Goal: Find specific page/section: Find specific page/section

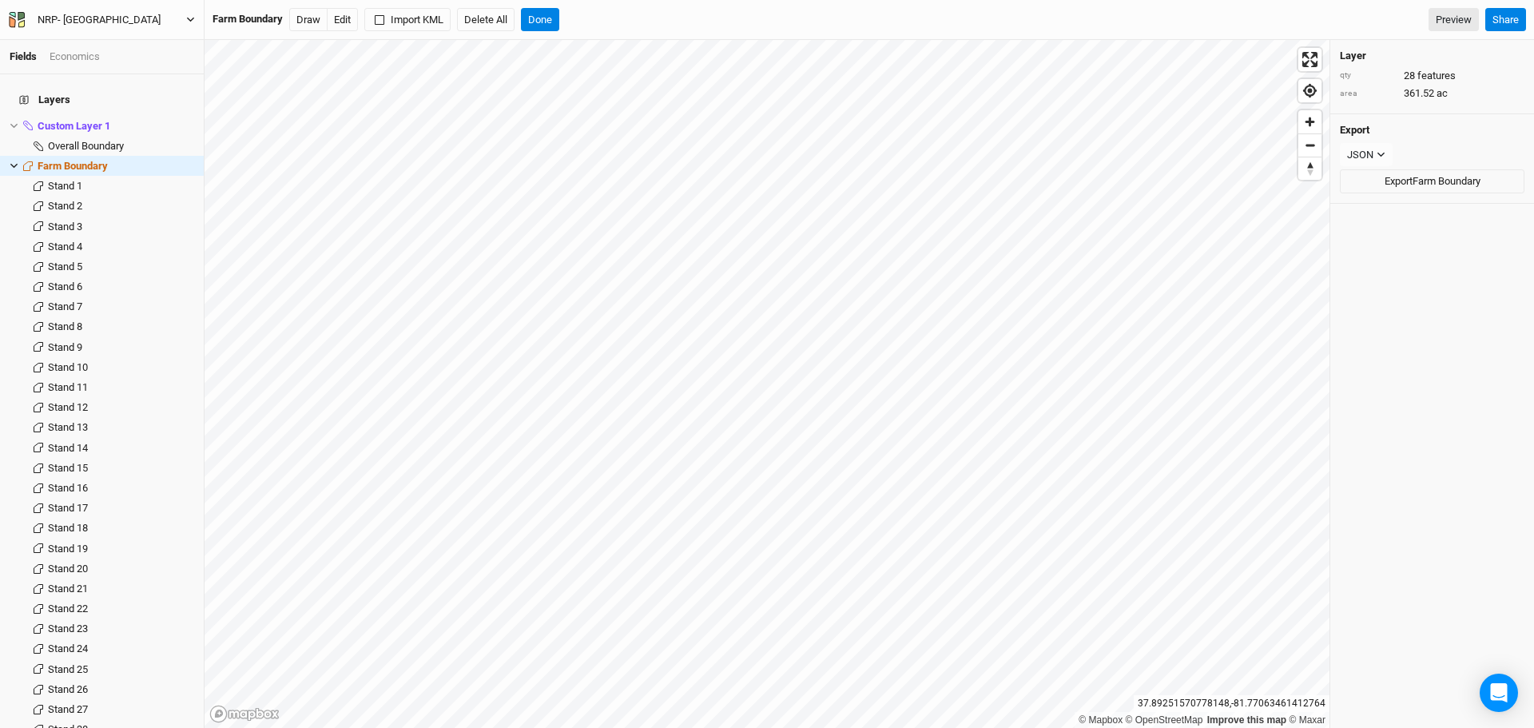
click at [191, 22] on icon "button" at bounding box center [190, 19] width 9 height 9
click at [125, 47] on button "Back" at bounding box center [132, 44] width 126 height 21
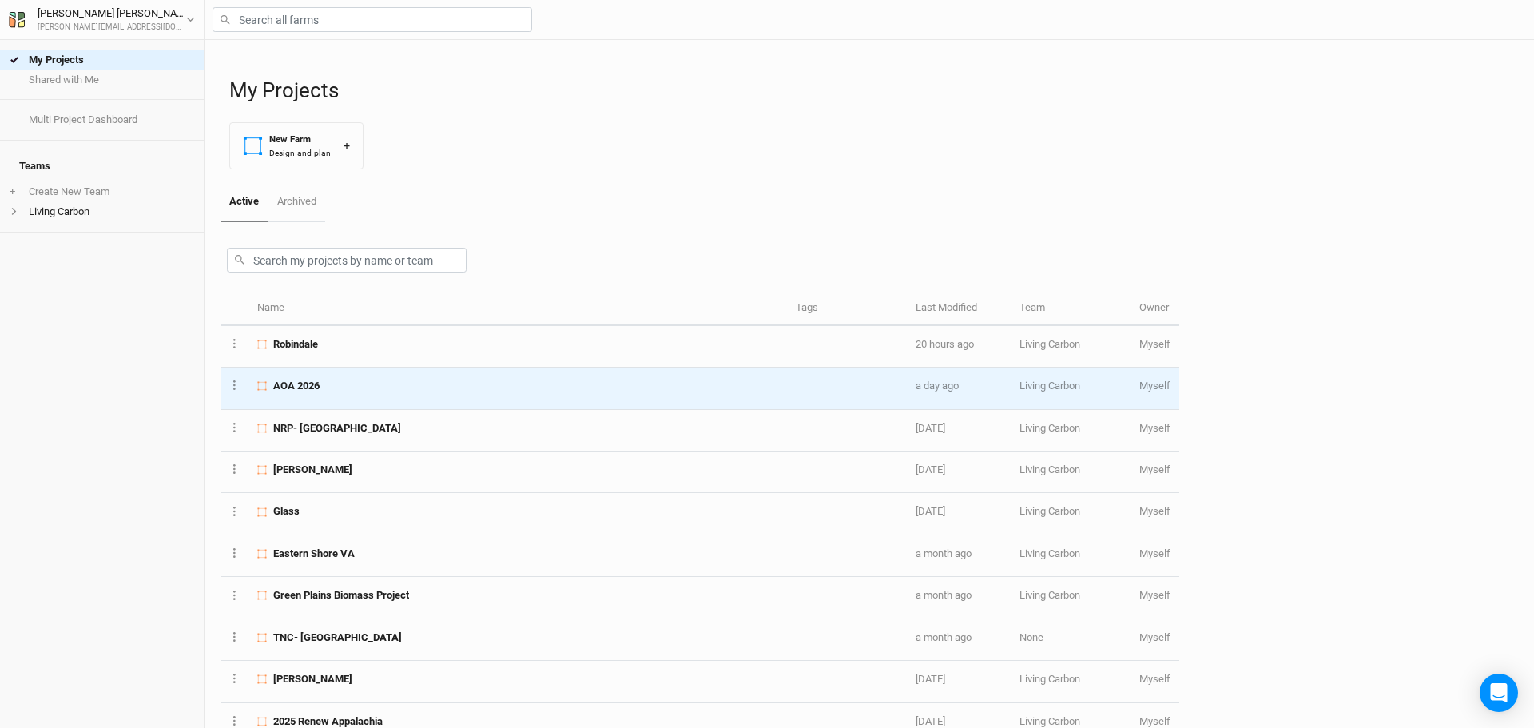
click at [418, 391] on div "AOA 2026" at bounding box center [517, 386] width 520 height 14
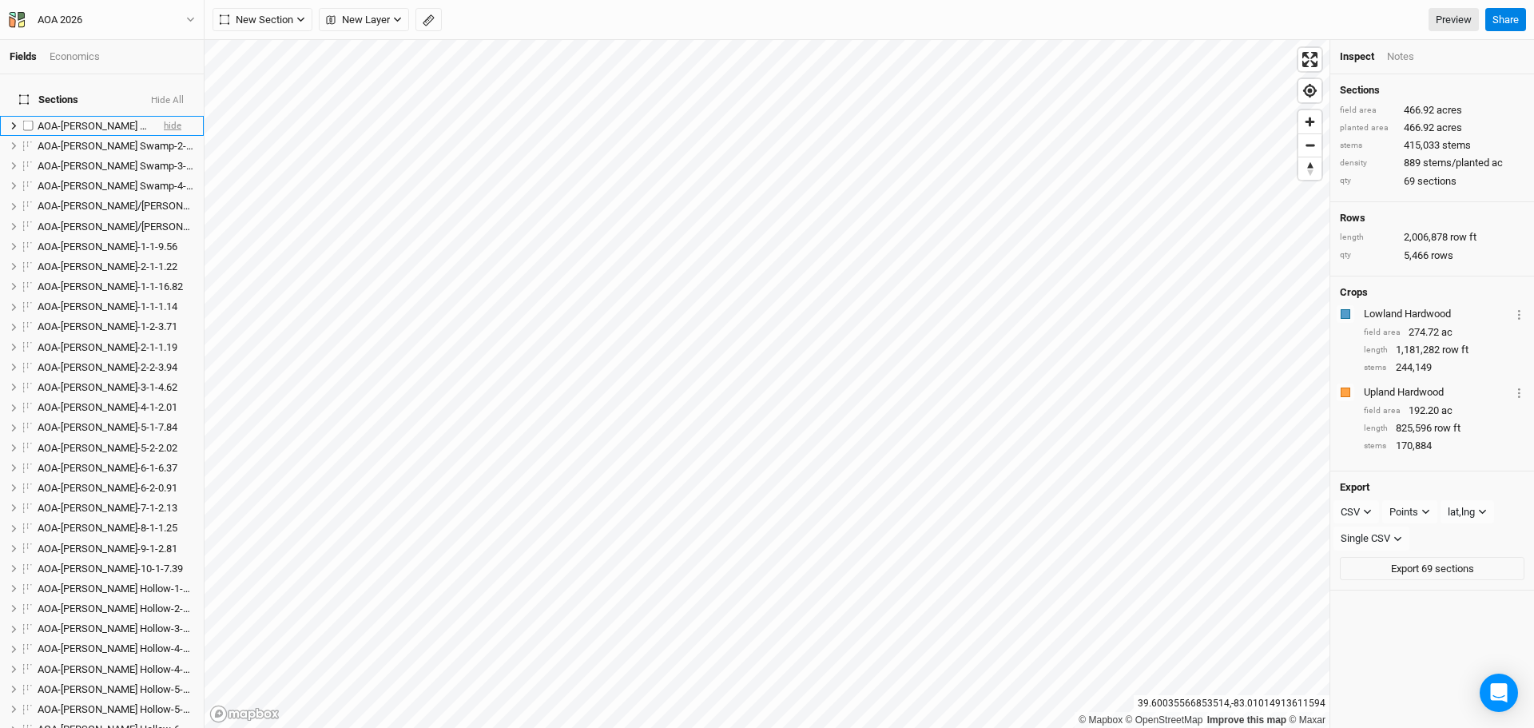
click at [165, 116] on span "hide" at bounding box center [173, 126] width 18 height 20
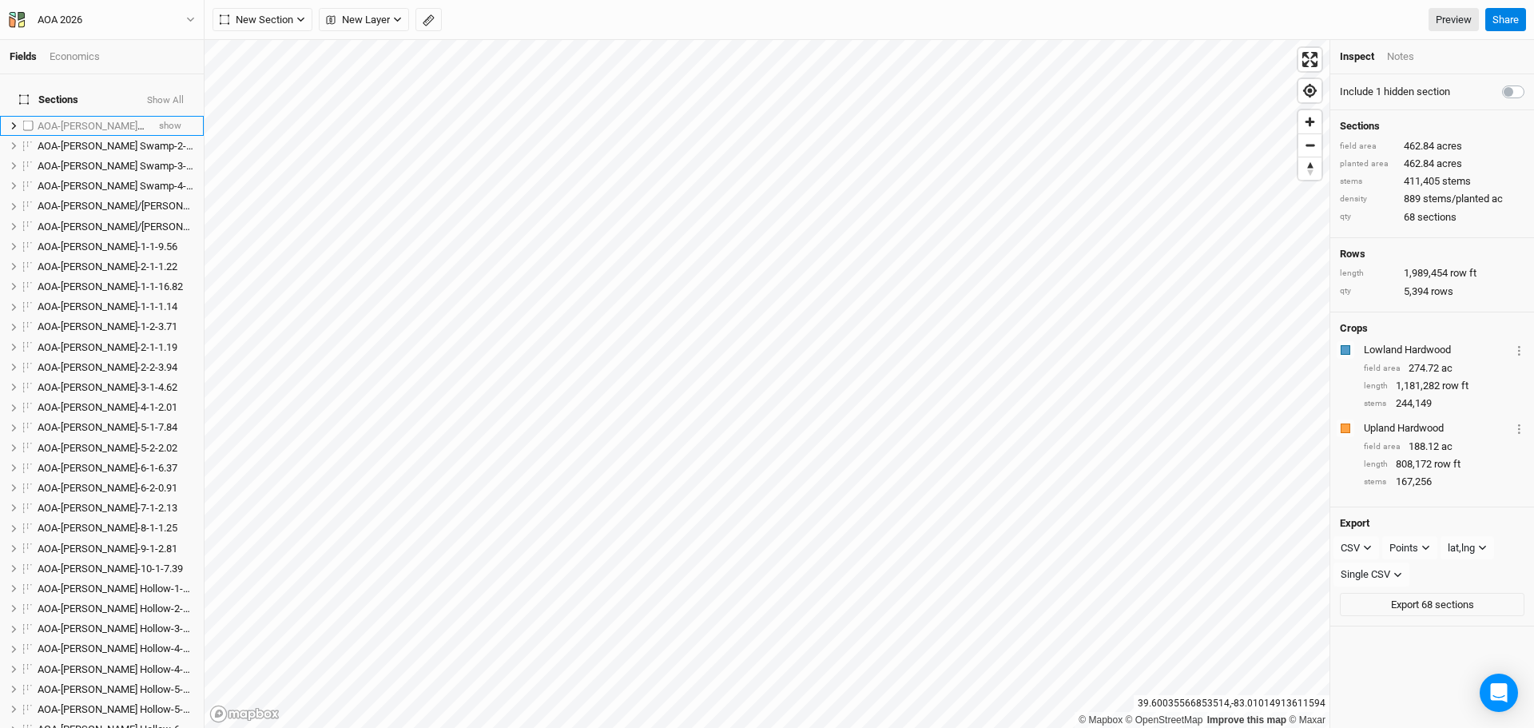
click at [113, 120] on span "AOA-[PERSON_NAME] Swamp-1-1-4.08" at bounding box center [126, 126] width 177 height 12
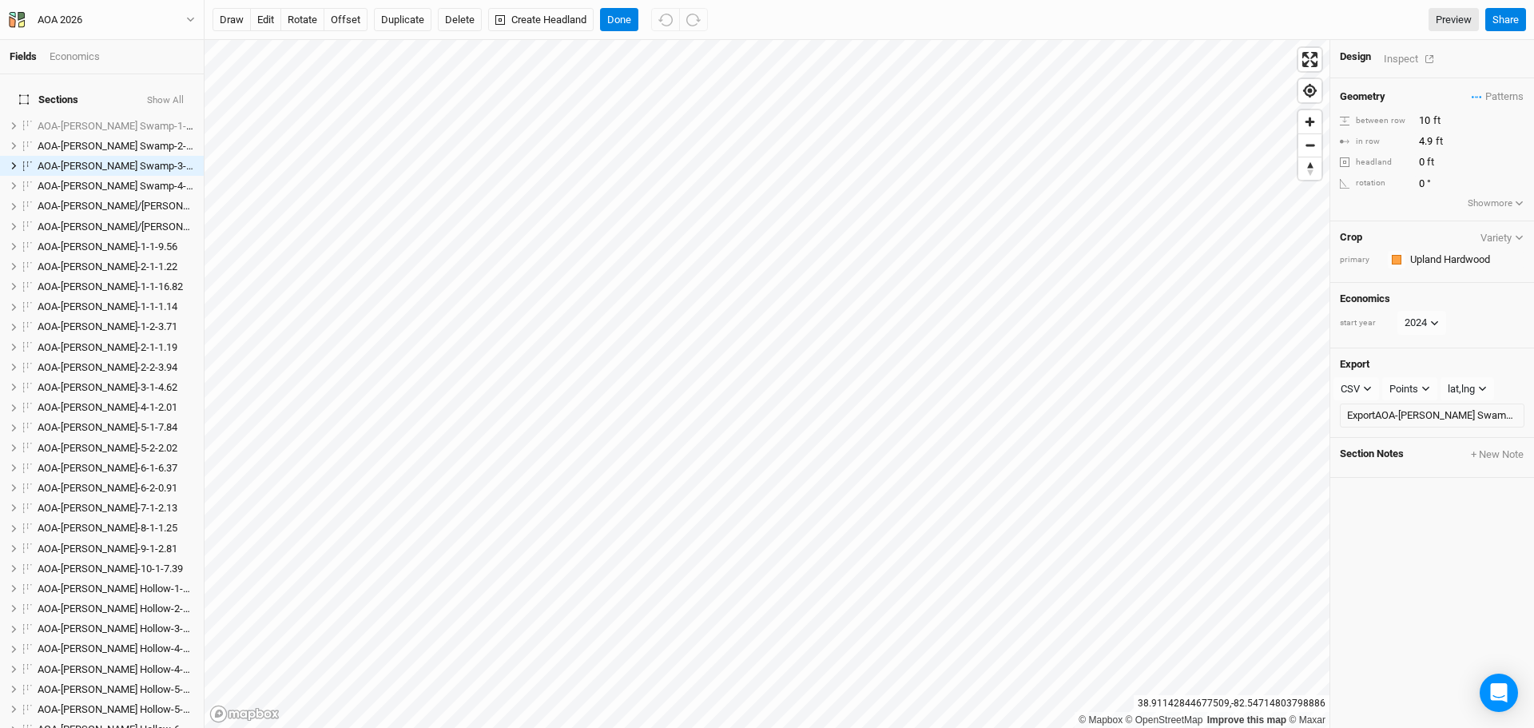
click at [1410, 53] on div "Inspect" at bounding box center [1412, 59] width 57 height 18
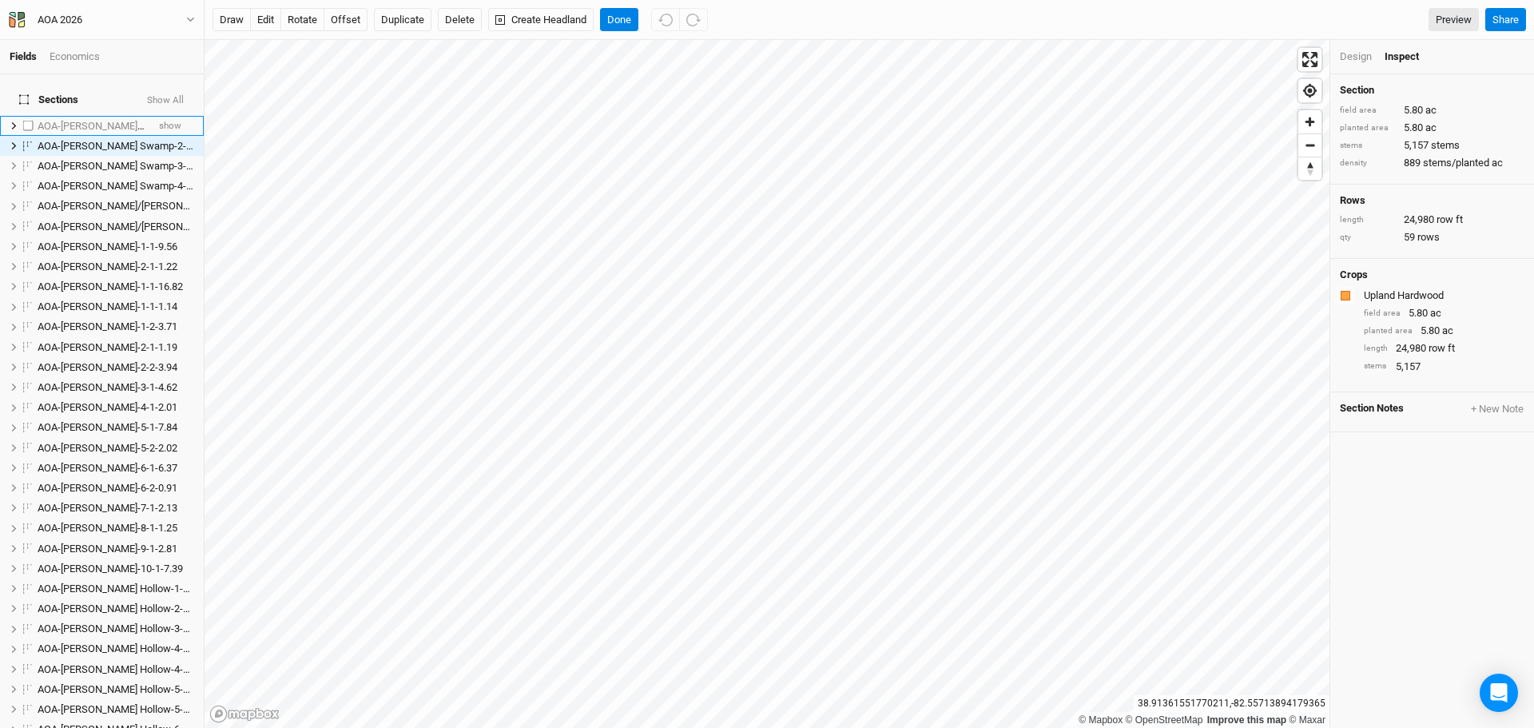
click at [181, 116] on li "AOA-[PERSON_NAME] Swamp-1-1-4.08 show" at bounding box center [102, 126] width 204 height 20
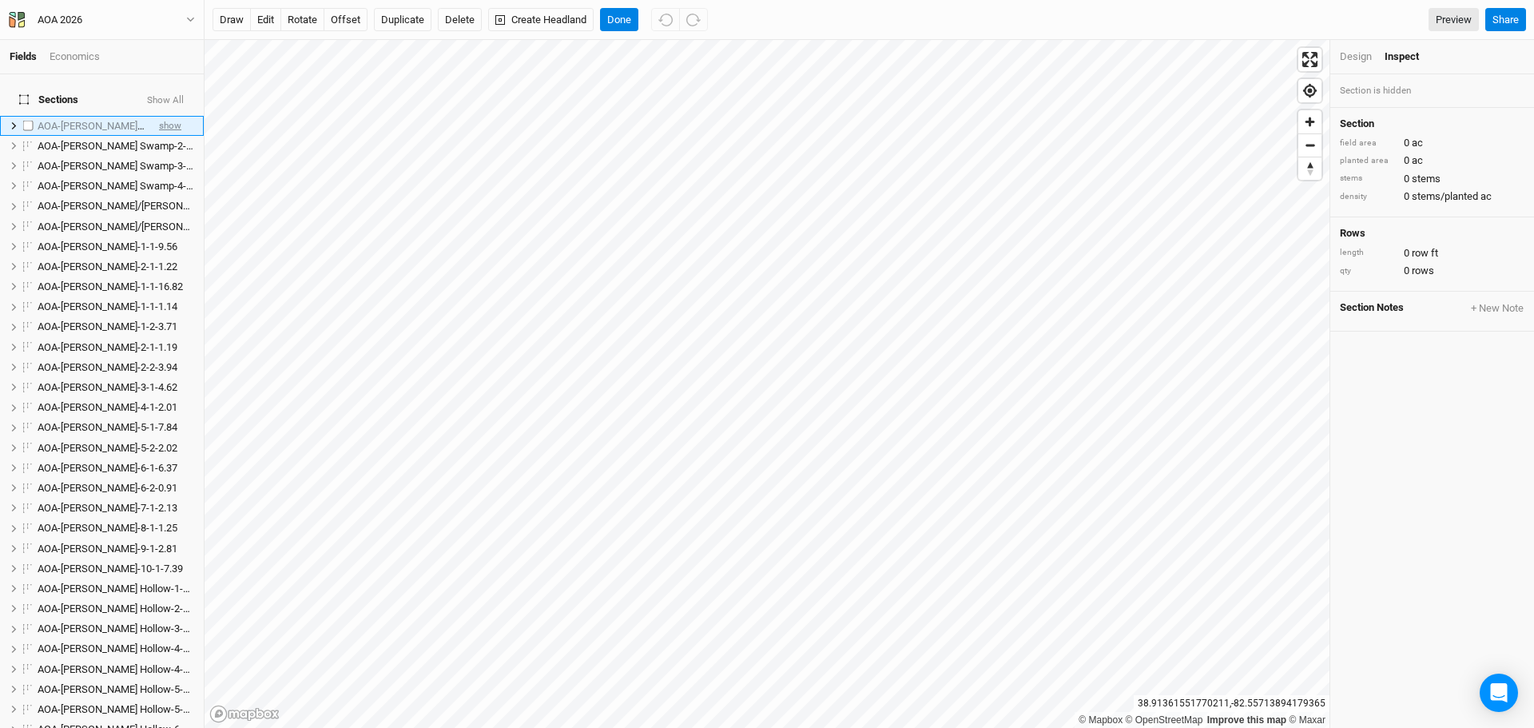
click at [160, 116] on span "show" at bounding box center [170, 126] width 22 height 20
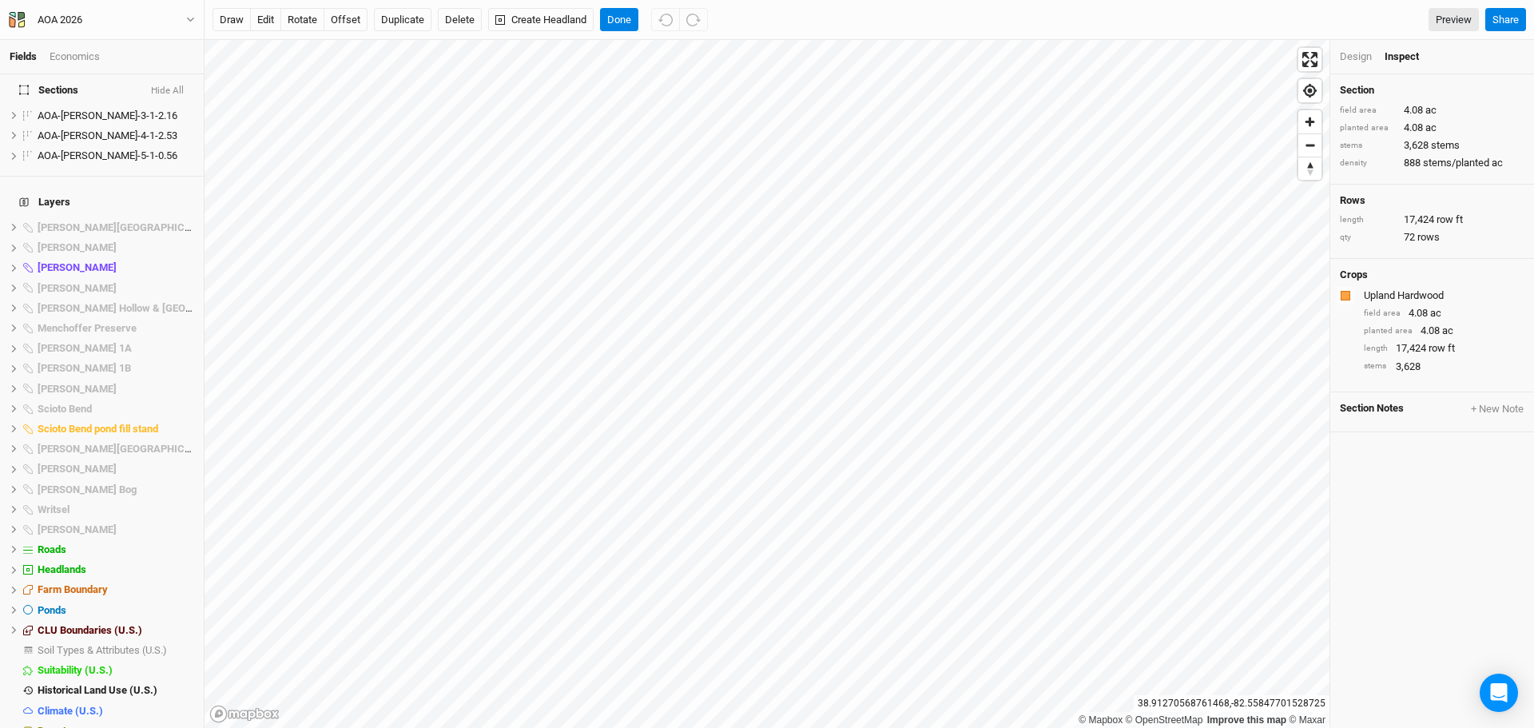
scroll to position [1343, 0]
click at [177, 596] on span "hide" at bounding box center [183, 606] width 21 height 20
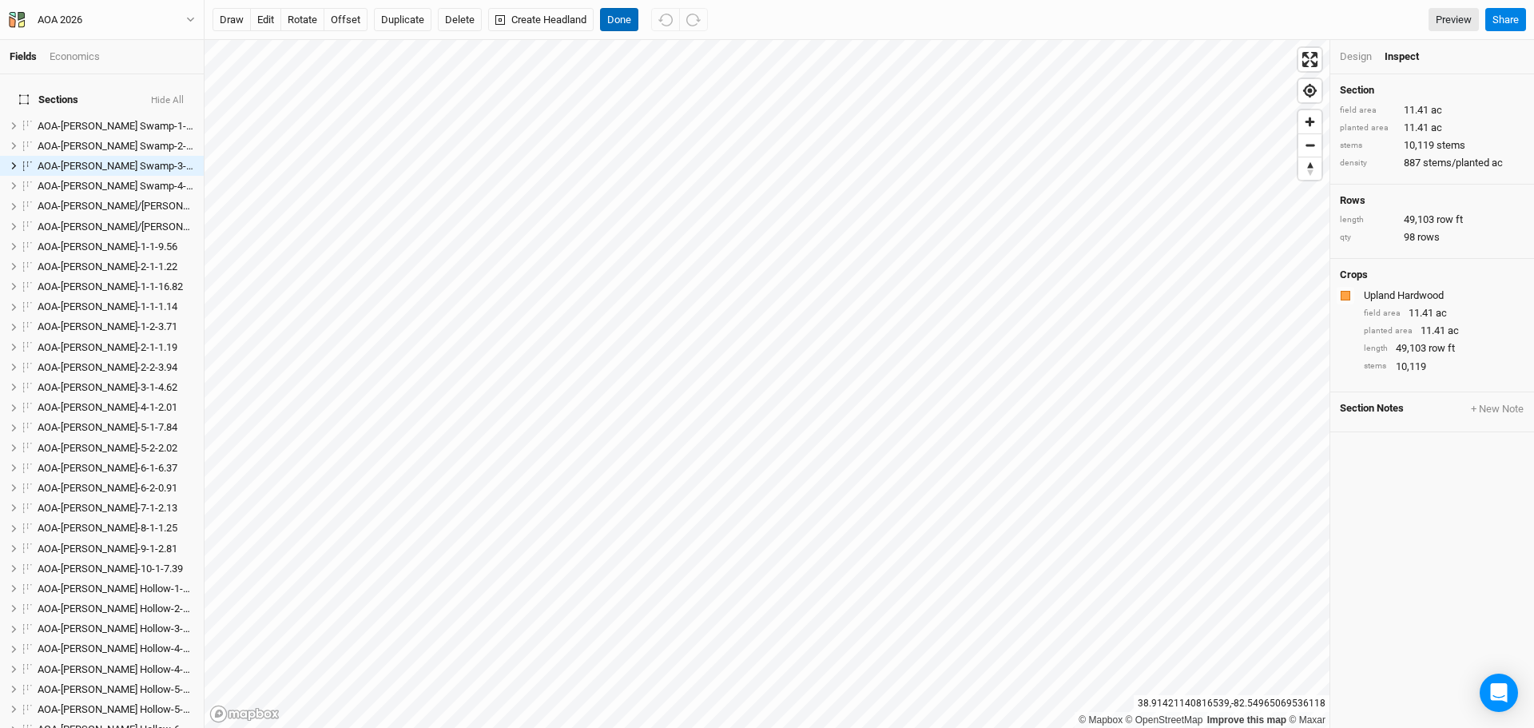
click at [623, 17] on button "Done" at bounding box center [619, 20] width 38 height 24
